Goal: Find specific page/section: Find specific page/section

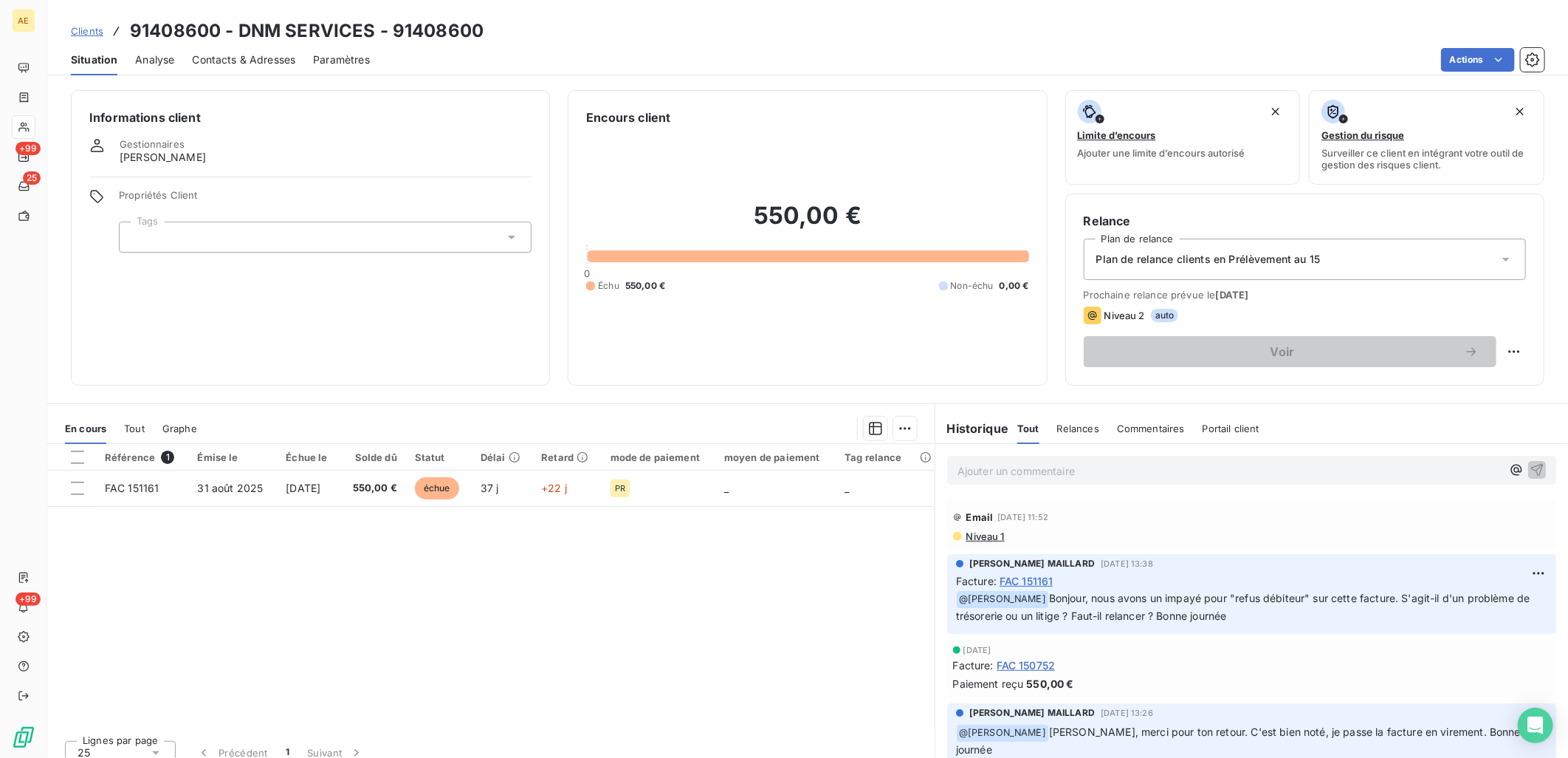
click at [90, 30] on span "Clients" at bounding box center [87, 31] width 33 height 12
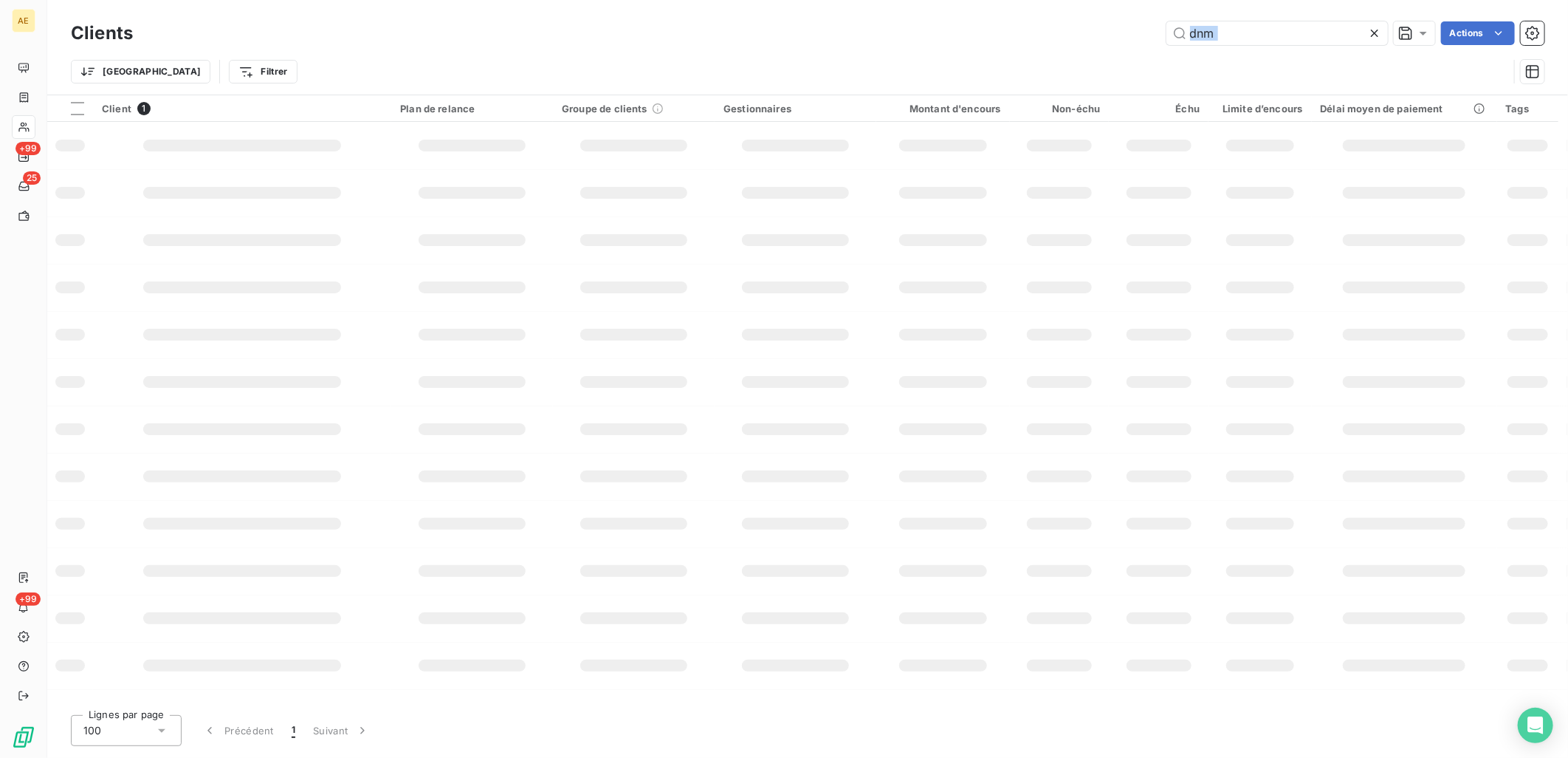
drag, startPoint x: 1226, startPoint y: 32, endPoint x: 766, endPoint y: 32, distance: 460.0
click at [766, 32] on div "dnm Actions" at bounding box center [847, 34] width 1394 height 24
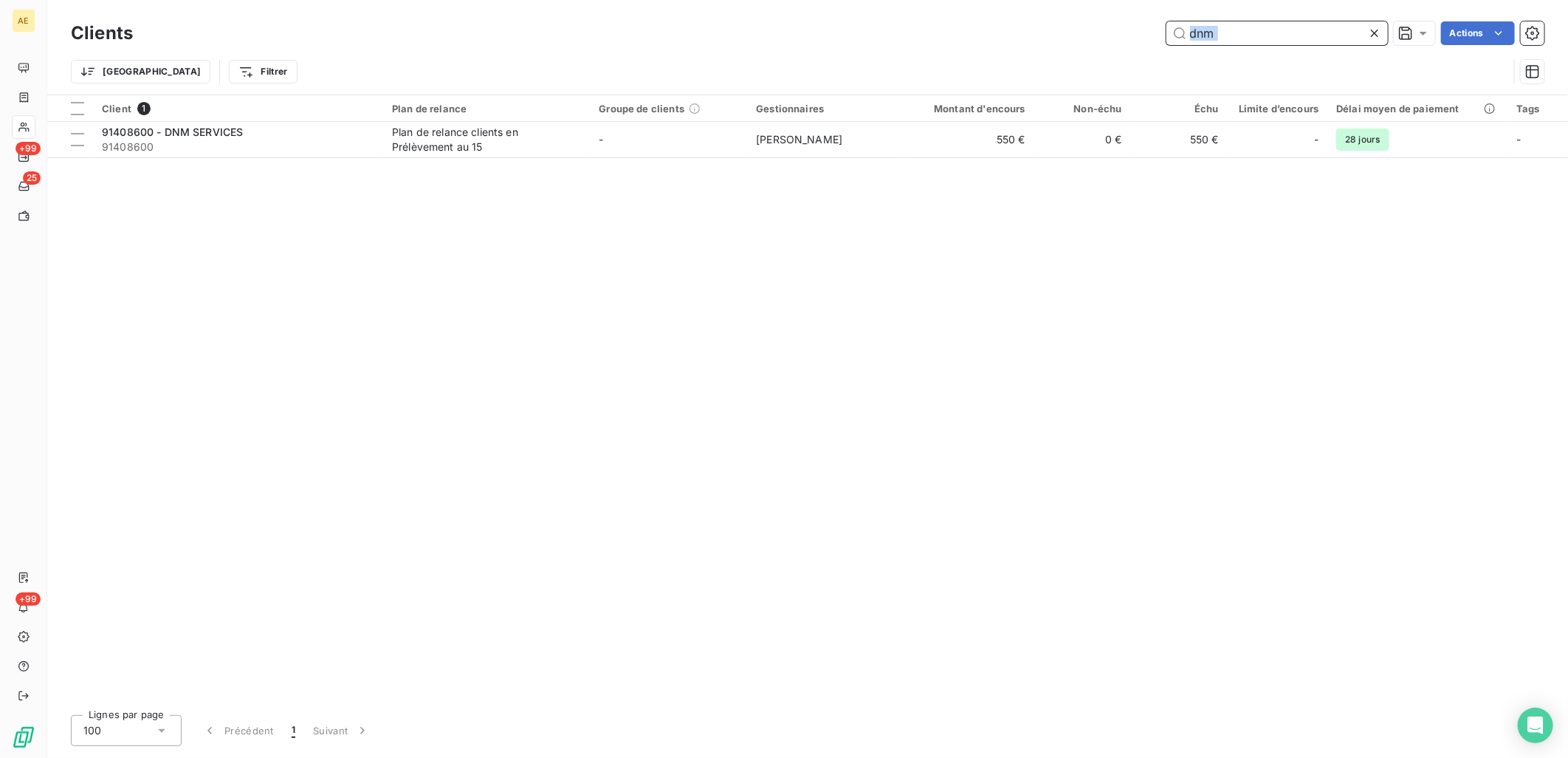
drag, startPoint x: 766, startPoint y: 32, endPoint x: 1230, endPoint y: 37, distance: 464.0
click at [1230, 37] on input "dnm" at bounding box center [1277, 34] width 222 height 24
click at [1230, 36] on input "dnm" at bounding box center [1277, 34] width 222 height 24
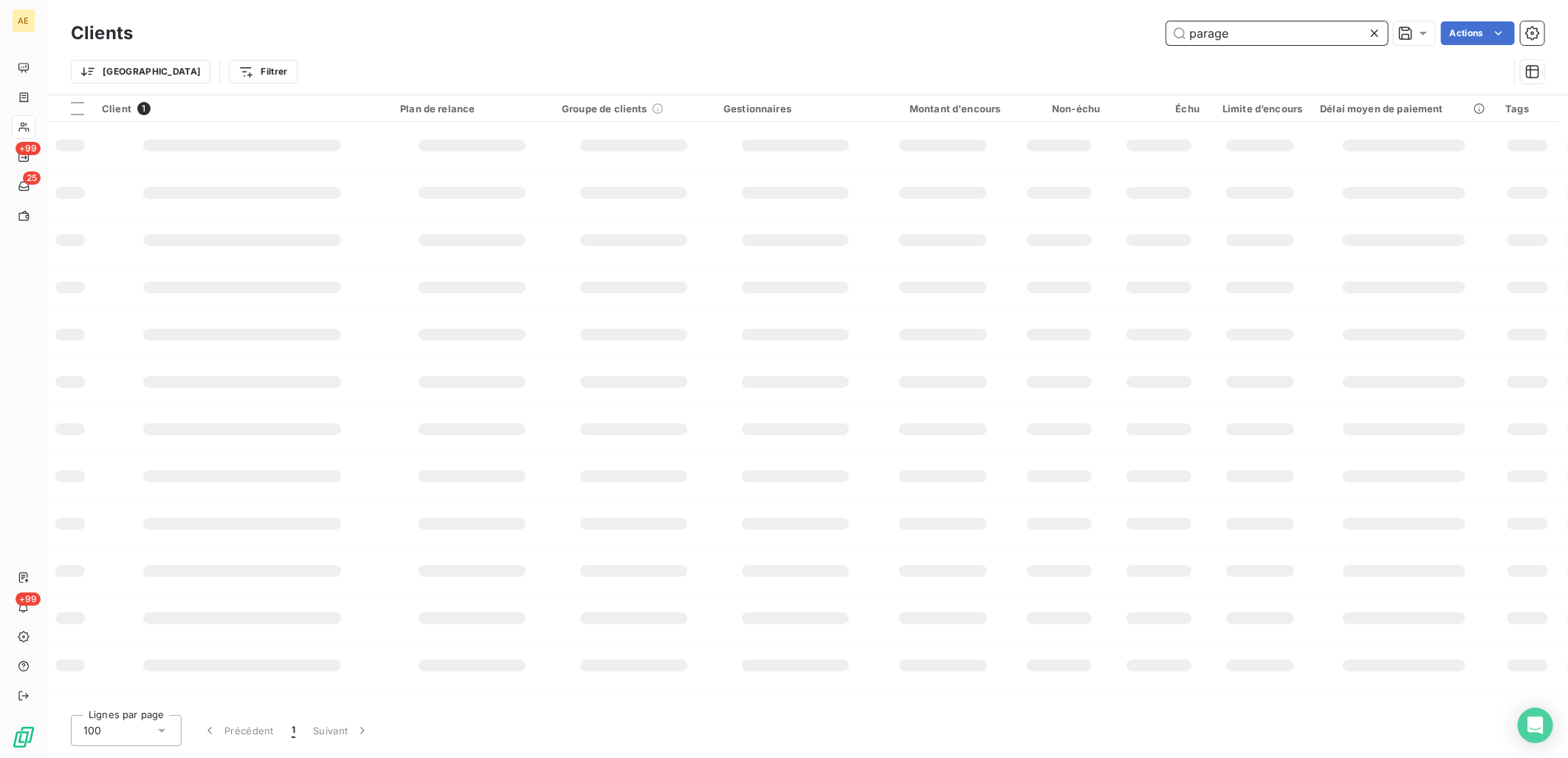
type input "parage"
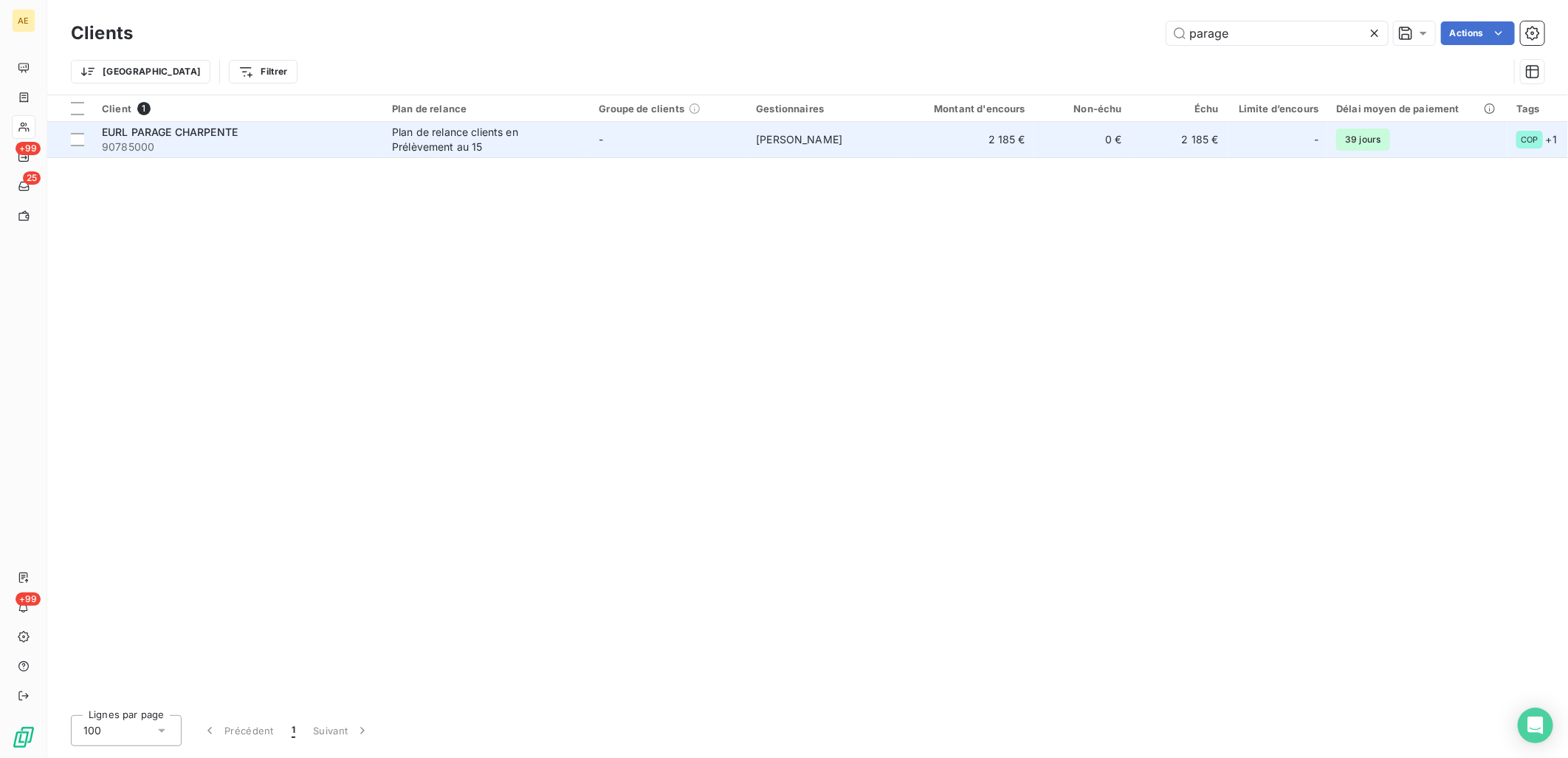
click at [254, 136] on div "EURL PARAGE CHARPENTE" at bounding box center [238, 131] width 272 height 15
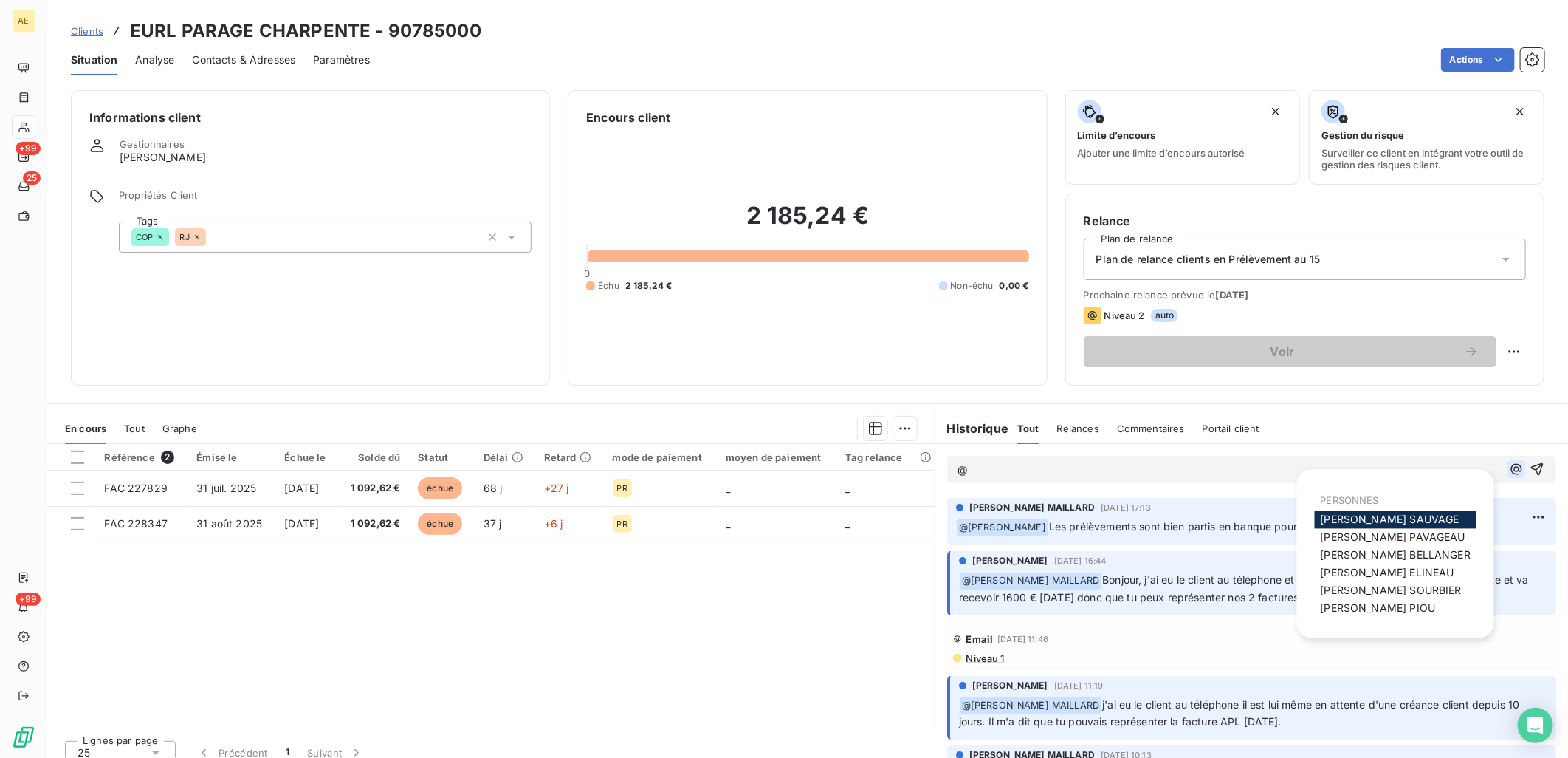
click at [1509, 473] on icon "button" at bounding box center [1516, 469] width 15 height 15
click at [1385, 587] on span "[PERSON_NAME]" at bounding box center [1391, 590] width 141 height 13
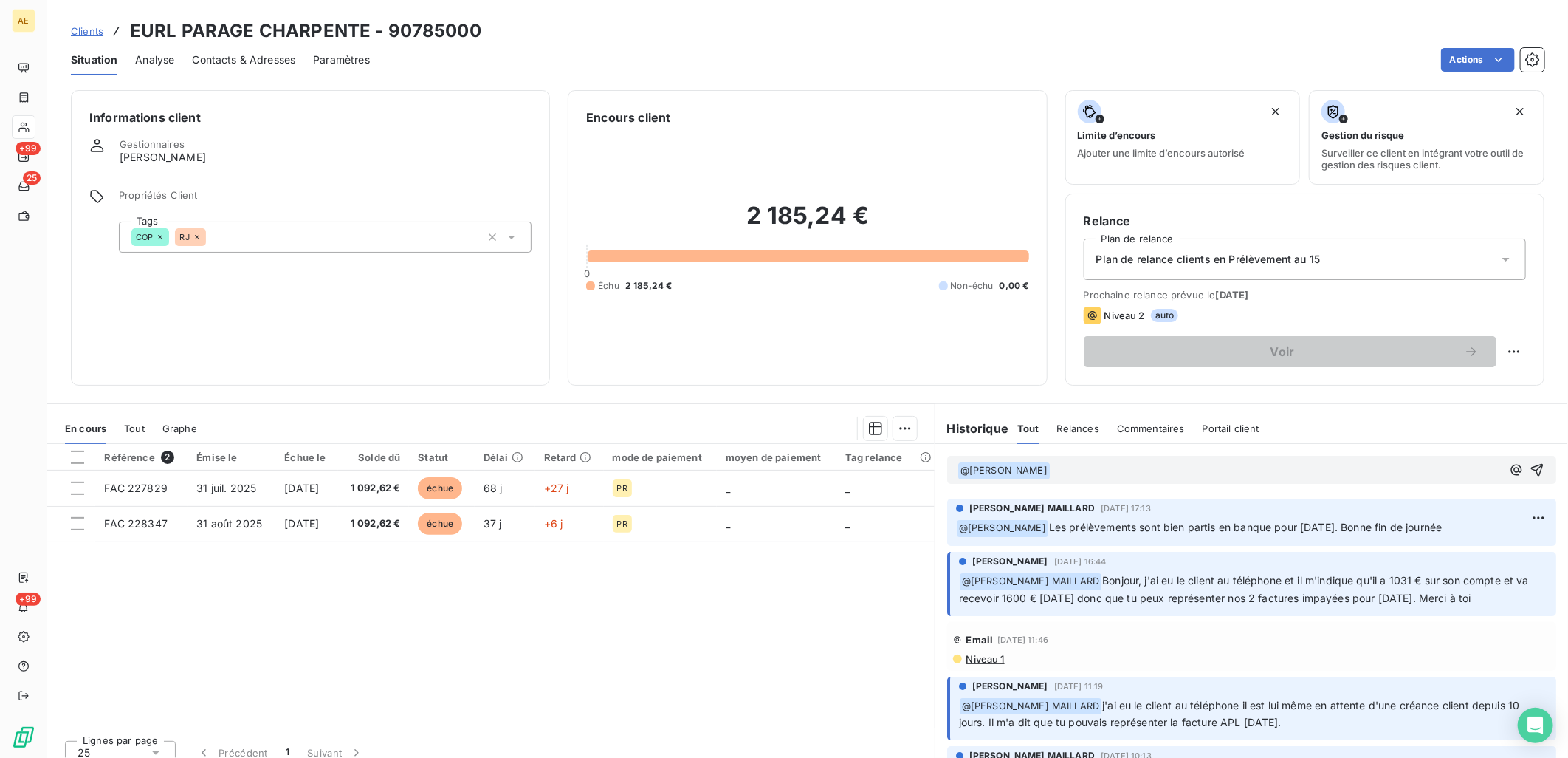
click at [1162, 470] on p "﻿ @ [PERSON_NAME] ﻿ ﻿" at bounding box center [1229, 471] width 544 height 18
click at [1100, 472] on span "Bonjour, le prélèvement est revenu impayé pour "provision insuffisante". Bonne …" at bounding box center [1265, 470] width 429 height 13
click at [1171, 470] on span "Bonjour, les prélèvement est revenu impayé pour "provision insuffisante". Bonne…" at bounding box center [1268, 470] width 434 height 13
click at [1236, 470] on span "Bonjour, les prélèvements est revenu impayé pour "provision insuffisante". Bonn…" at bounding box center [1270, 470] width 438 height 13
click at [1196, 467] on span "Bonjour, les prélèvements est revenus impayé pour "provision insuffisante". Bon…" at bounding box center [1273, 470] width 443 height 13
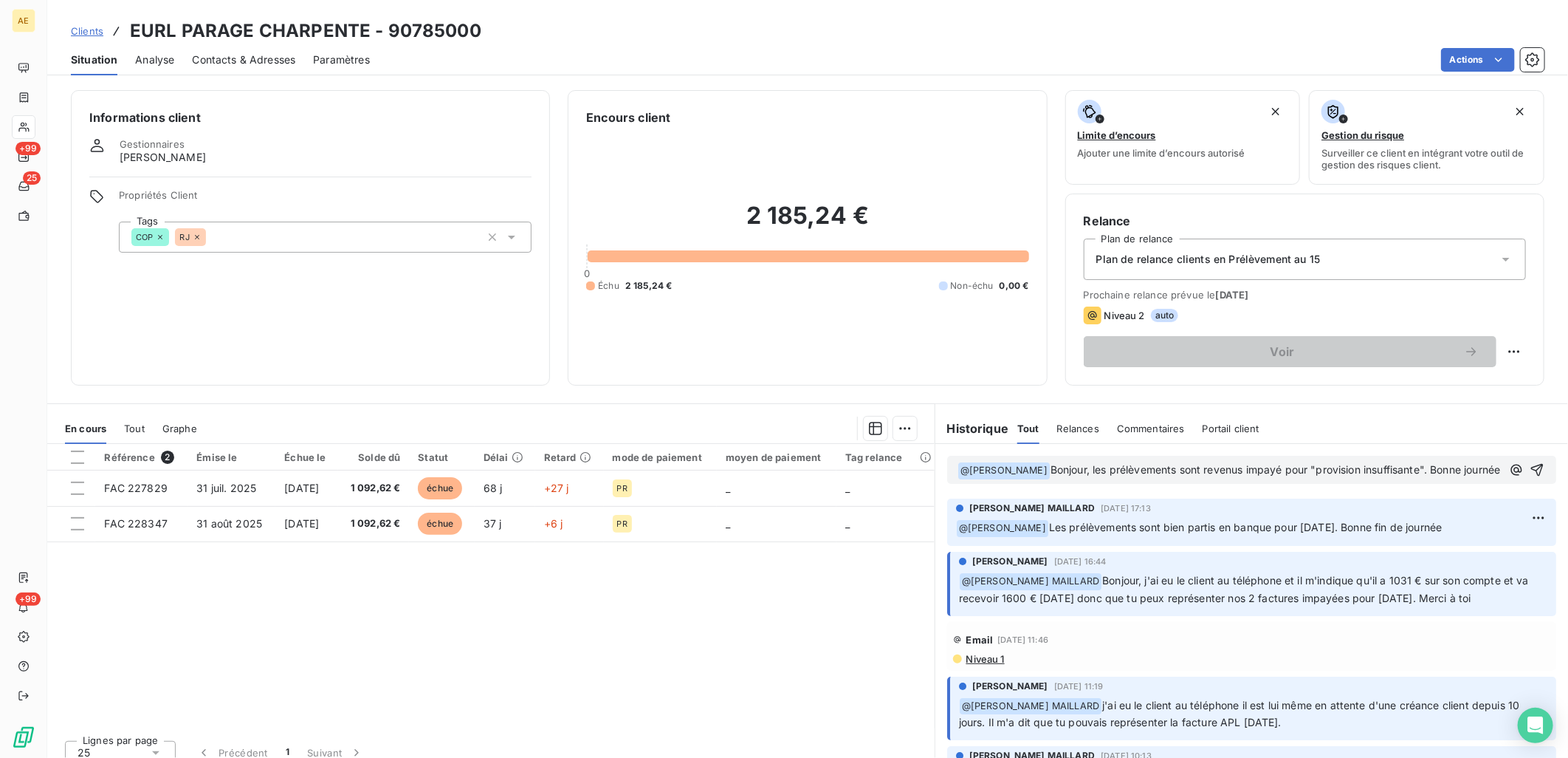
click at [1284, 472] on span "Bonjour, les prélèvements sont revenus impayé pour "provision insuffisante". Bo…" at bounding box center [1276, 470] width 450 height 13
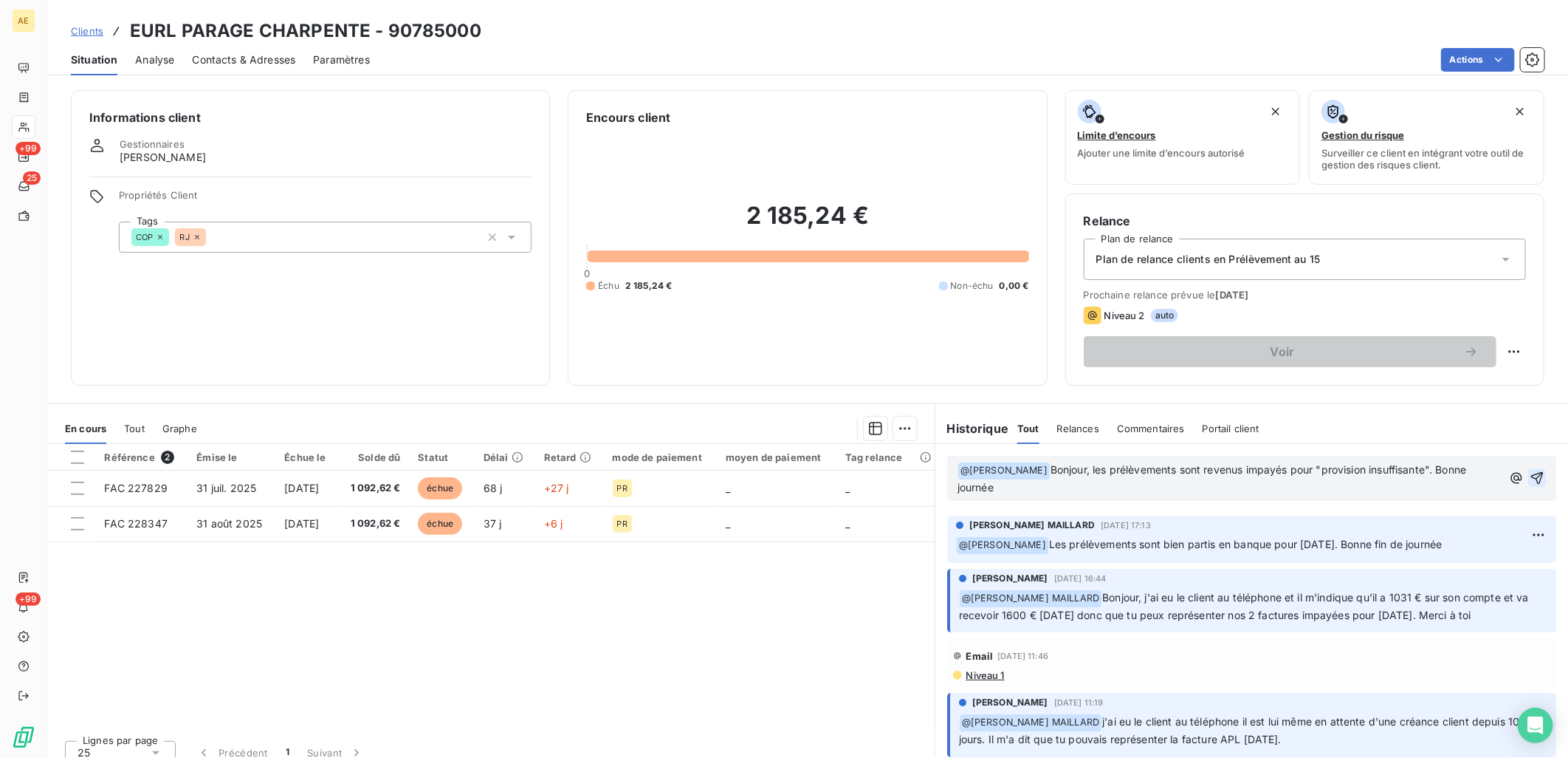
click at [1531, 477] on icon "button" at bounding box center [1537, 477] width 13 height 13
